Goal: Task Accomplishment & Management: Use online tool/utility

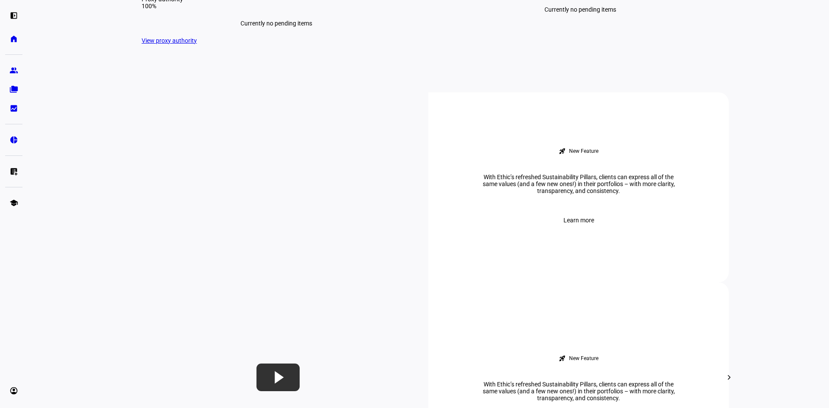
scroll to position [216, 0]
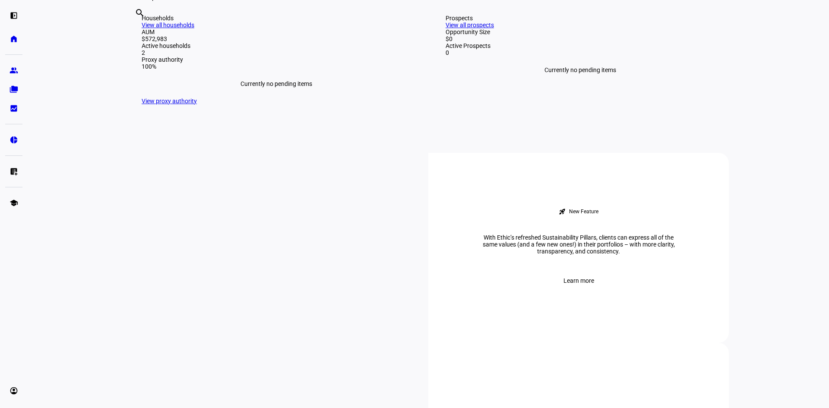
click at [194, 28] on link "View all households" at bounding box center [168, 25] width 53 height 7
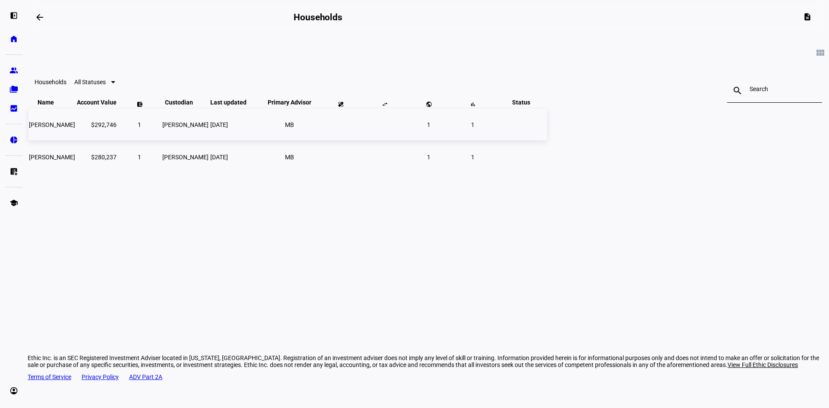
click at [117, 140] on td "$292,746" at bounding box center [96, 125] width 41 height 32
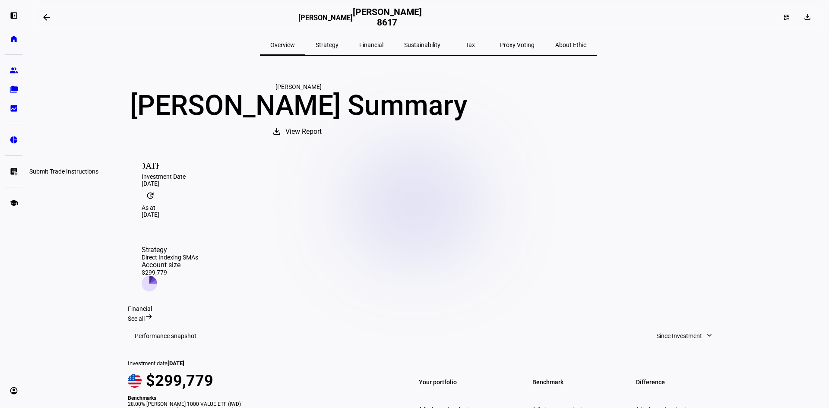
click at [14, 171] on eth-mat-symbol "list_alt_add" at bounding box center [13, 171] width 9 height 9
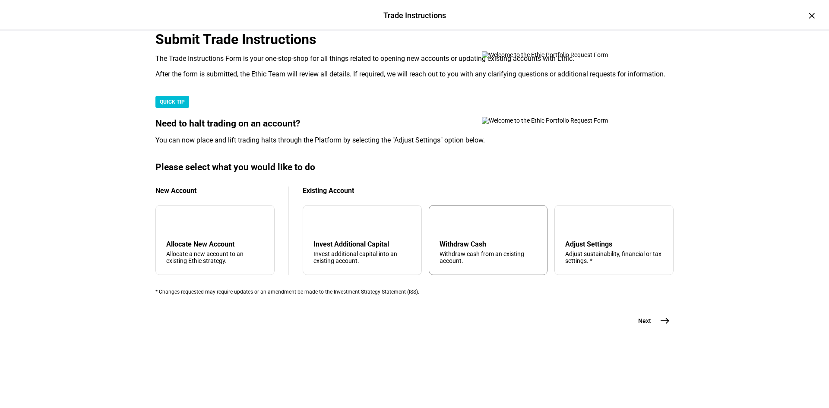
scroll to position [194, 0]
click at [491, 235] on div "arrow_upward Withdraw Cash Withdraw cash from an existing account." at bounding box center [488, 240] width 119 height 70
click at [656, 329] on span "east" at bounding box center [664, 320] width 17 height 17
